Goal: Check status

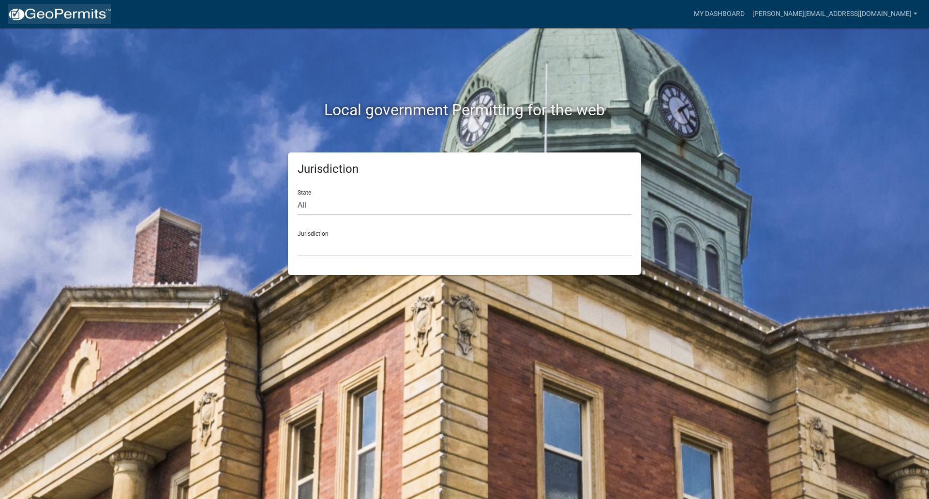
click at [82, 15] on img at bounding box center [60, 14] width 104 height 15
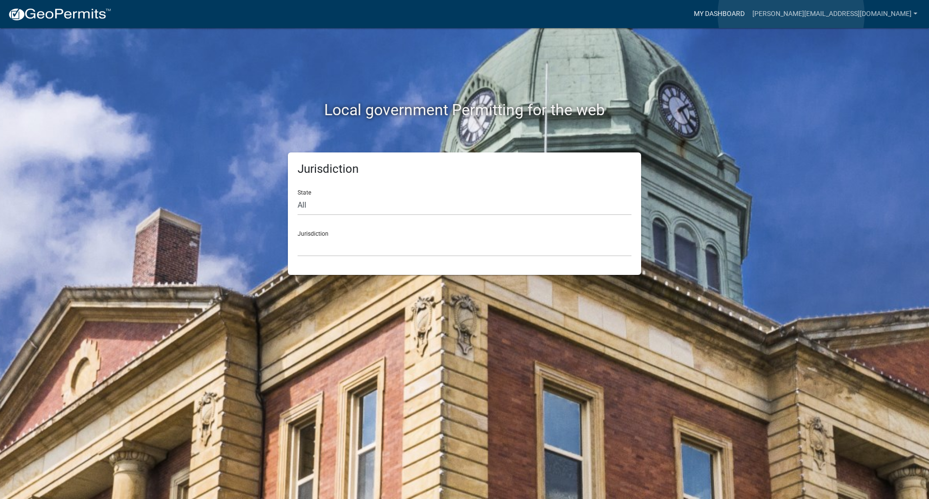
click at [748, 15] on link "My Dashboard" at bounding box center [719, 14] width 59 height 18
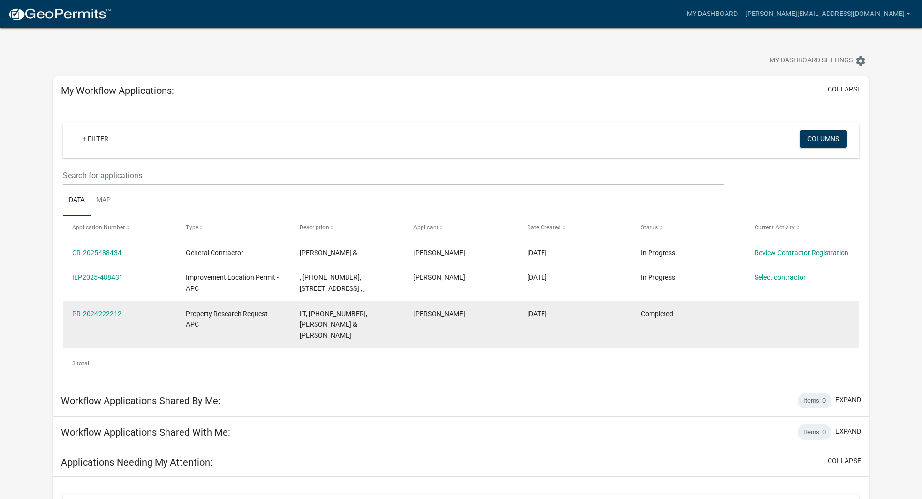
drag, startPoint x: 569, startPoint y: 313, endPoint x: 523, endPoint y: 313, distance: 46.9
click at [523, 313] on datatable-body-cell "[DATE]" at bounding box center [575, 324] width 114 height 47
drag, startPoint x: 523, startPoint y: 313, endPoint x: 560, endPoint y: 312, distance: 37.7
click at [556, 312] on datatable-body-cell "[DATE]" at bounding box center [575, 324] width 114 height 47
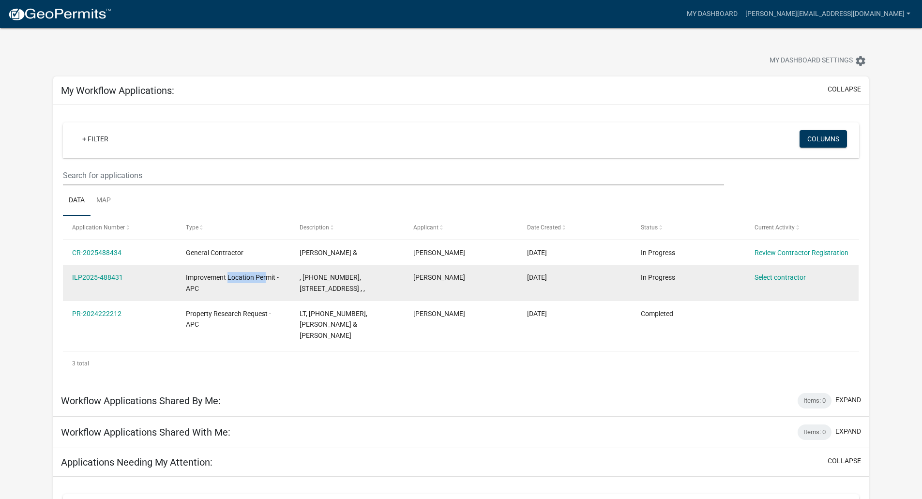
drag, startPoint x: 229, startPoint y: 278, endPoint x: 265, endPoint y: 278, distance: 35.8
click at [265, 278] on span "Improvement Location Permit - APC" at bounding box center [232, 282] width 93 height 19
click at [230, 277] on span "Improvement Location Permit - APC" at bounding box center [232, 282] width 93 height 19
drag, startPoint x: 316, startPoint y: 286, endPoint x: 295, endPoint y: 277, distance: 22.7
click at [295, 277] on datatable-body-cell ", [PHONE_NUMBER], [STREET_ADDRESS] , ," at bounding box center [347, 283] width 114 height 36
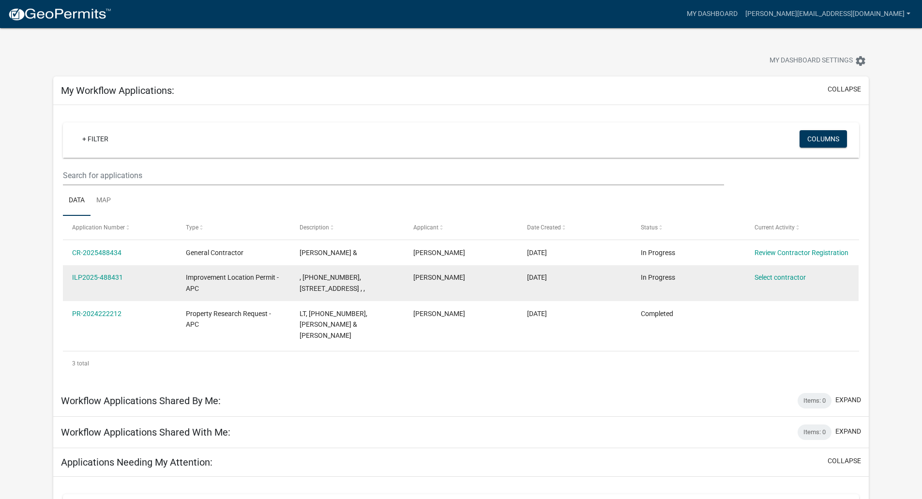
drag, startPoint x: 688, startPoint y: 279, endPoint x: 624, endPoint y: 279, distance: 64.4
click at [624, 279] on div "ILP2025-488431 Improvement Location Permit - APC , [PHONE_NUMBER], [STREET_ADDR…" at bounding box center [460, 283] width 795 height 36
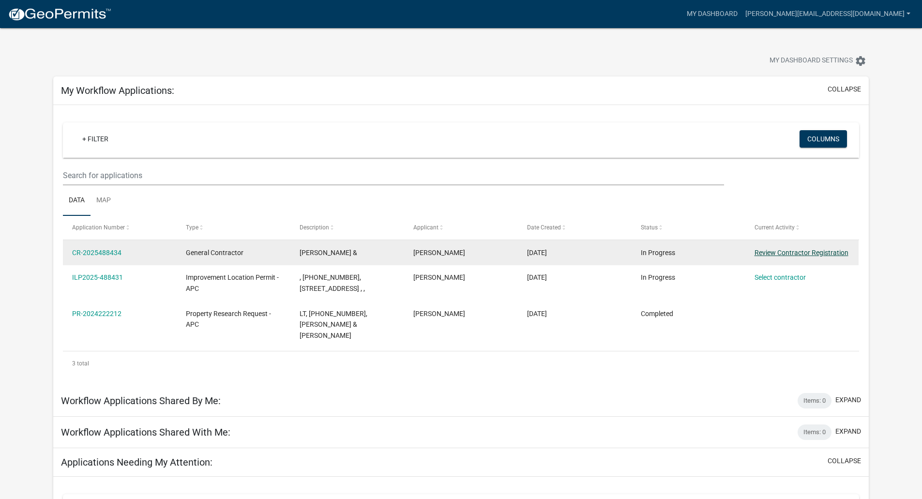
click at [816, 253] on link "Review Contractor Registration" at bounding box center [801, 253] width 94 height 8
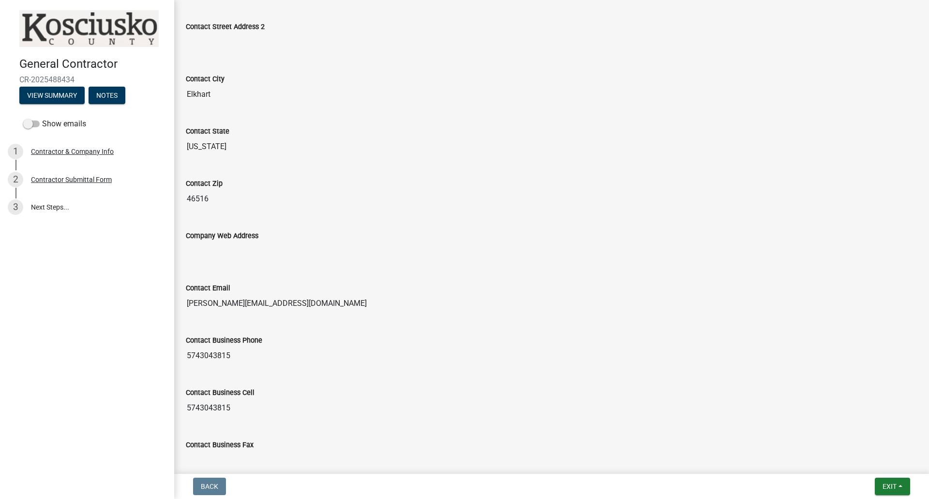
scroll to position [770, 0]
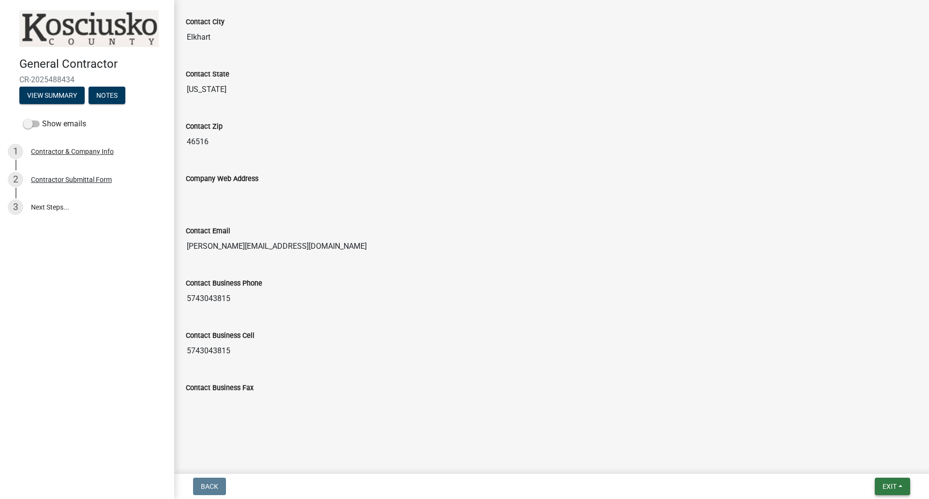
click at [883, 490] on span "Exit" at bounding box center [890, 486] width 14 height 8
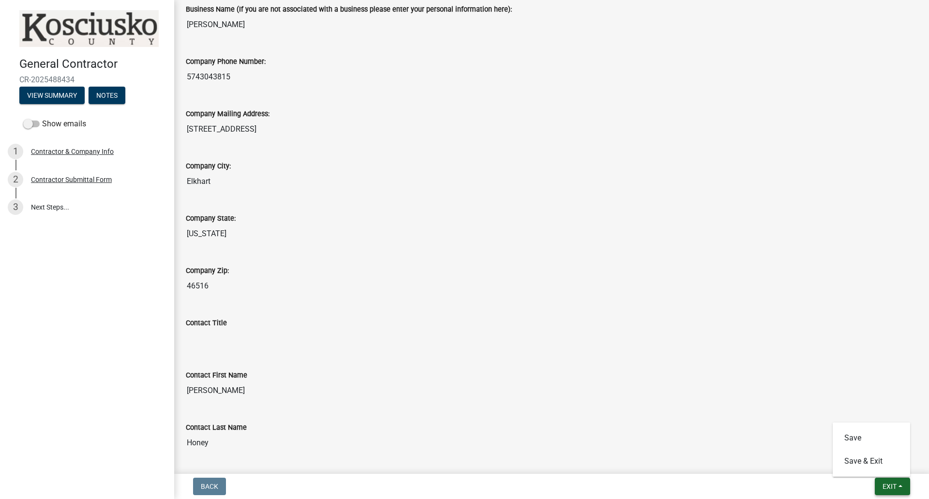
scroll to position [0, 0]
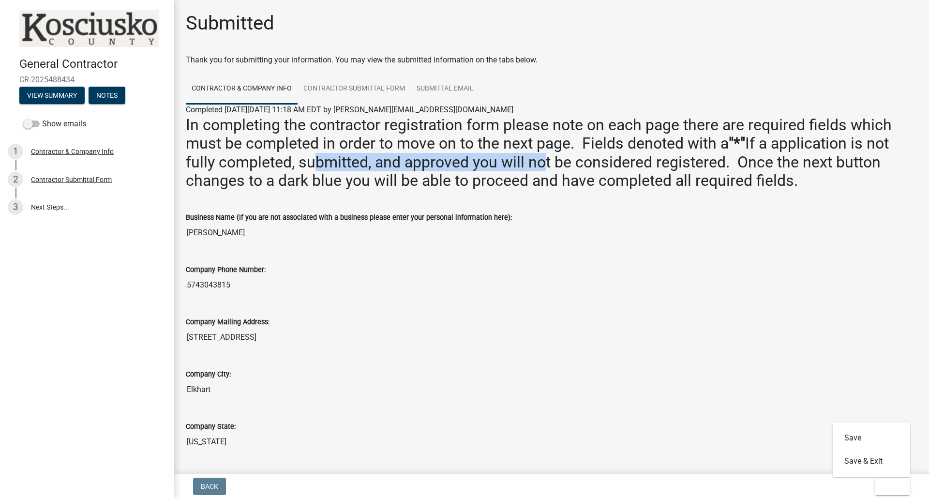
drag, startPoint x: 297, startPoint y: 162, endPoint x: 529, endPoint y: 167, distance: 231.8
click at [529, 167] on h2 "In completing the contractor registration form please note on each page there a…" at bounding box center [552, 153] width 732 height 75
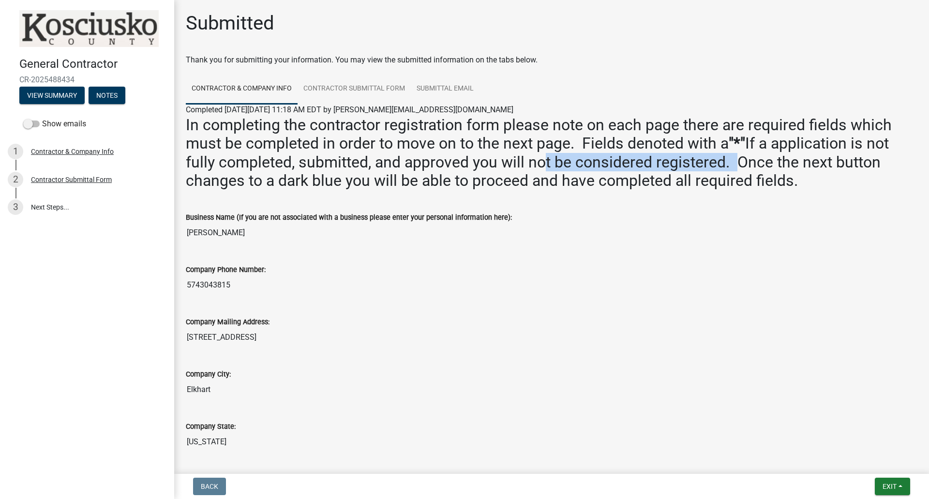
drag, startPoint x: 529, startPoint y: 167, endPoint x: 722, endPoint y: 165, distance: 193.6
click at [722, 165] on h2 "In completing the contractor registration form please note on each page there a…" at bounding box center [552, 153] width 732 height 75
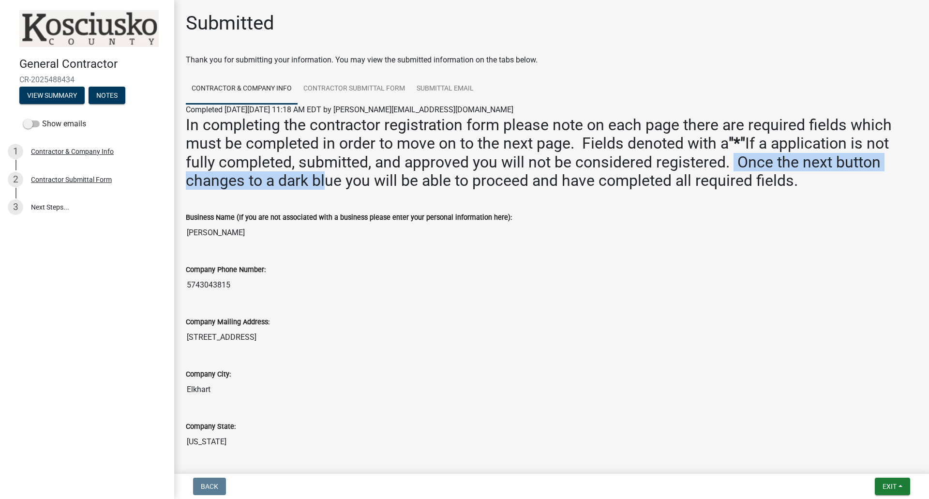
drag, startPoint x: 722, startPoint y: 165, endPoint x: 309, endPoint y: 173, distance: 413.8
click at [309, 173] on h2 "In completing the contractor registration form please note on each page there a…" at bounding box center [552, 153] width 732 height 75
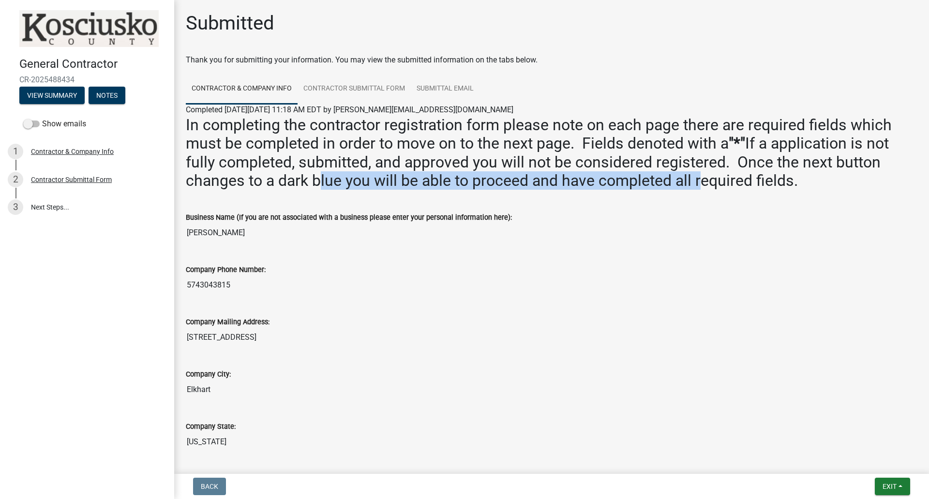
drag, startPoint x: 309, startPoint y: 173, endPoint x: 680, endPoint y: 172, distance: 371.6
click at [680, 172] on h2 "In completing the contractor registration form please note on each page there a…" at bounding box center [552, 153] width 732 height 75
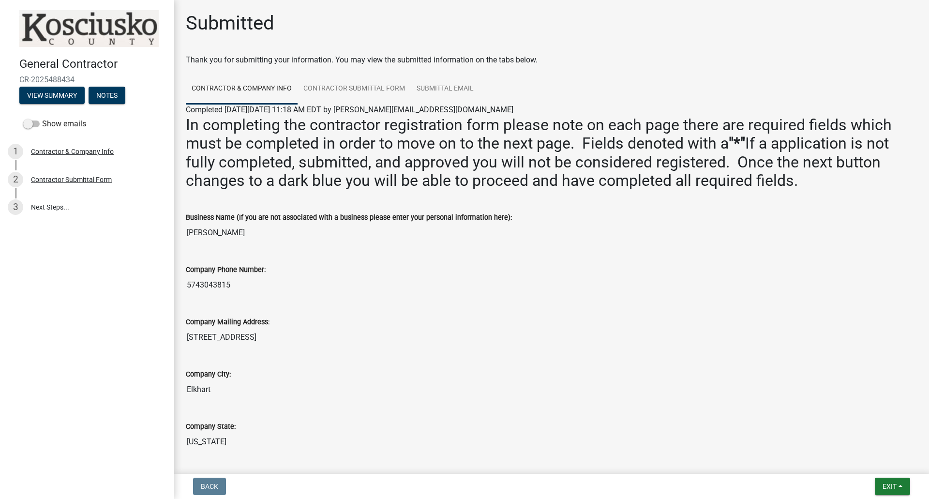
drag, startPoint x: 832, startPoint y: 174, endPoint x: 176, endPoint y: 106, distance: 659.6
click at [415, 110] on span "Completed [DATE][DATE] 11:18 AM EDT by [PERSON_NAME][EMAIL_ADDRESS][DOMAIN_NAME]" at bounding box center [350, 109] width 328 height 9
click at [357, 112] on span "Completed [DATE][DATE] 11:18 AM EDT by [PERSON_NAME][EMAIL_ADDRESS][DOMAIN_NAME]" at bounding box center [350, 109] width 328 height 9
